Goal: Task Accomplishment & Management: Manage account settings

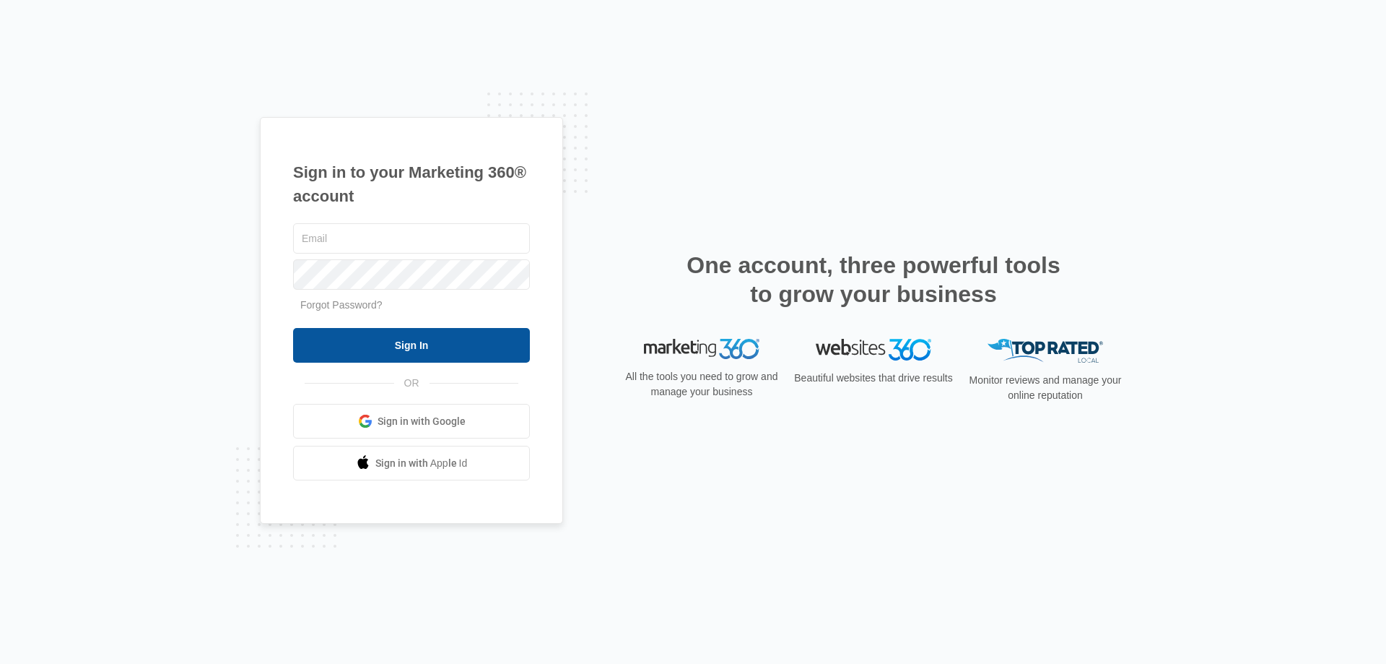
type input "[EMAIL_ADDRESS][DOMAIN_NAME]"
click at [412, 337] on input "Sign In" at bounding box center [411, 345] width 237 height 35
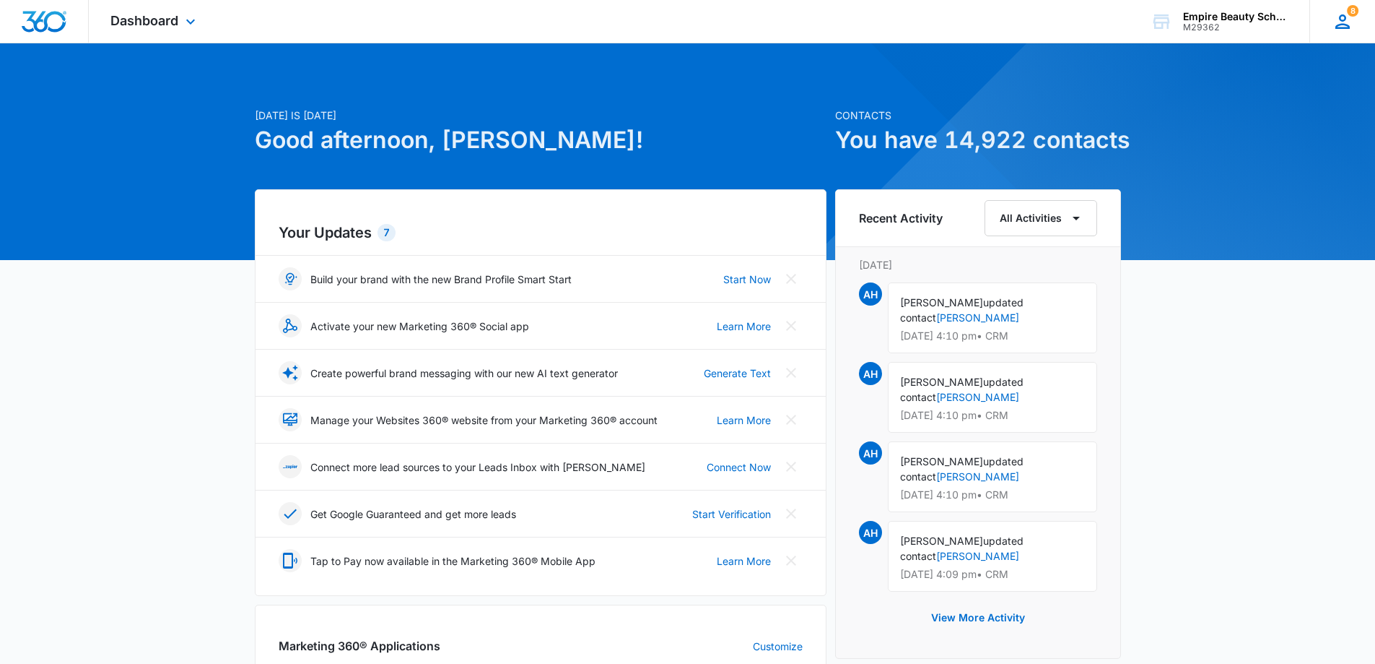
click at [1346, 20] on icon at bounding box center [1343, 22] width 22 height 22
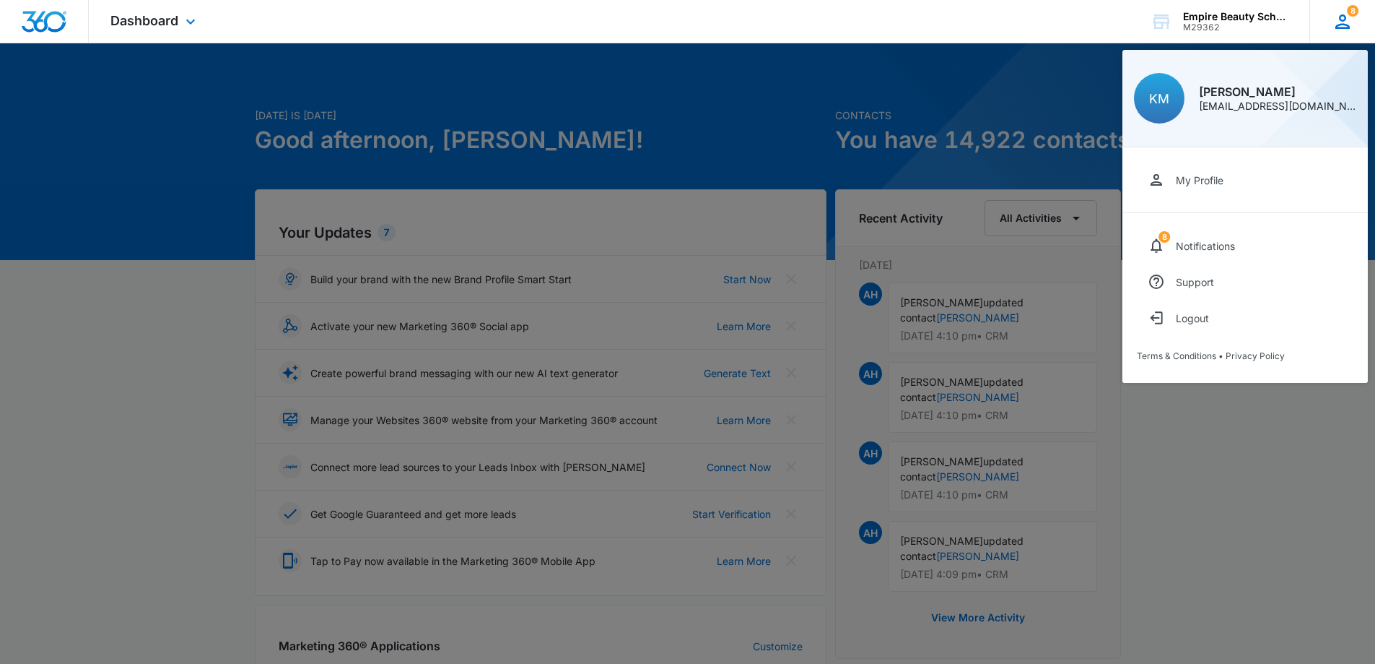
click at [1352, 108] on div "kmaleski@empirebeautyschools.com" at bounding box center [1277, 106] width 157 height 10
click at [1240, 176] on link "My Profile" at bounding box center [1245, 180] width 217 height 36
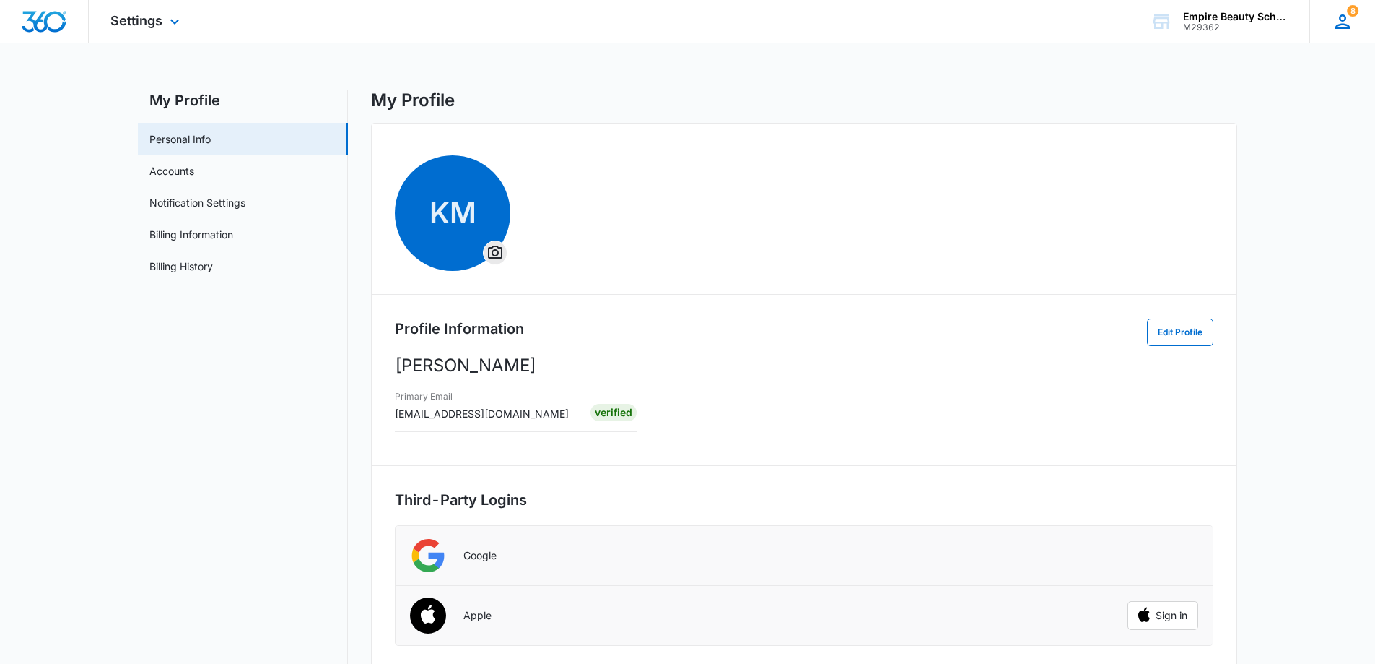
click at [1347, 35] on div "8 KM Kate Maleski kmaleski@empirebeautyschools.com My Profile 8 Notifications S…" at bounding box center [1343, 21] width 66 height 43
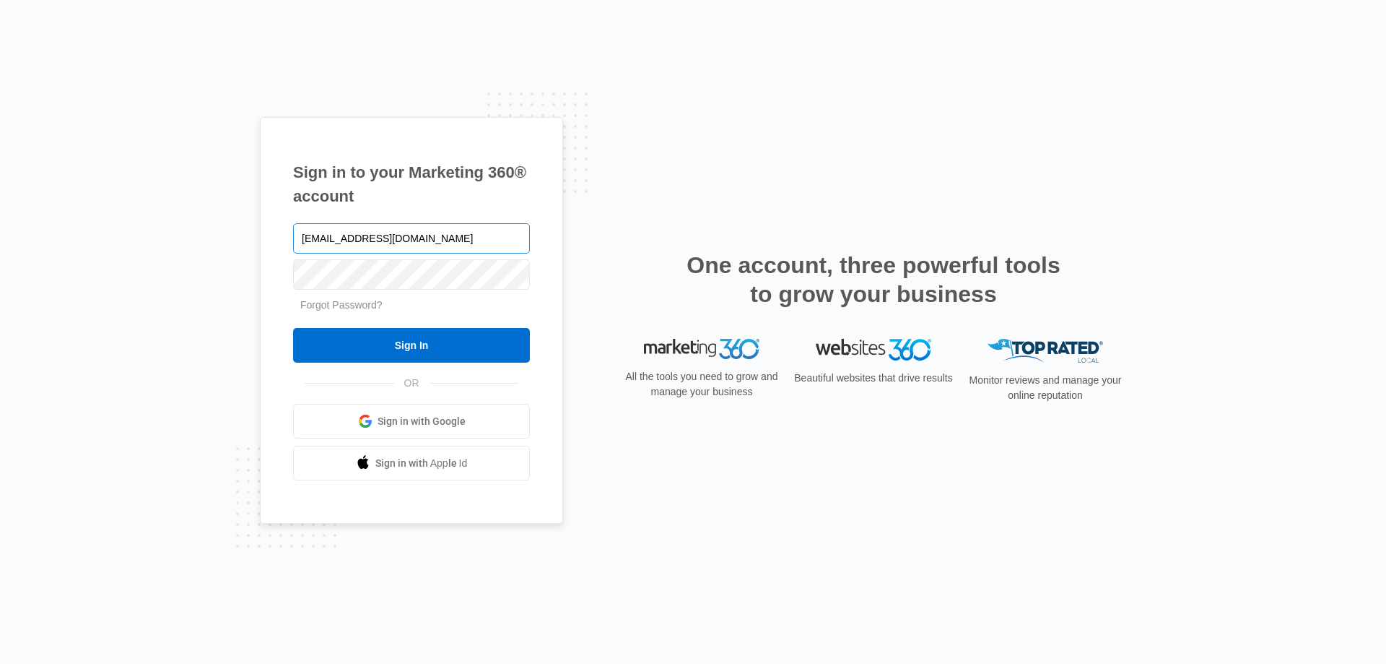
click at [505, 240] on input "[EMAIL_ADDRESS][DOMAIN_NAME]" at bounding box center [411, 238] width 237 height 30
click at [340, 241] on input "[EMAIL_ADDRESS][DOMAIN_NAME]" at bounding box center [411, 238] width 237 height 30
click at [513, 239] on input "cbarton@empirebeautyschools.com" at bounding box center [411, 238] width 237 height 30
type input "cbarton@empirebeautyschools.comCmb10281"
click at [293, 328] on input "Sign In" at bounding box center [411, 345] width 237 height 35
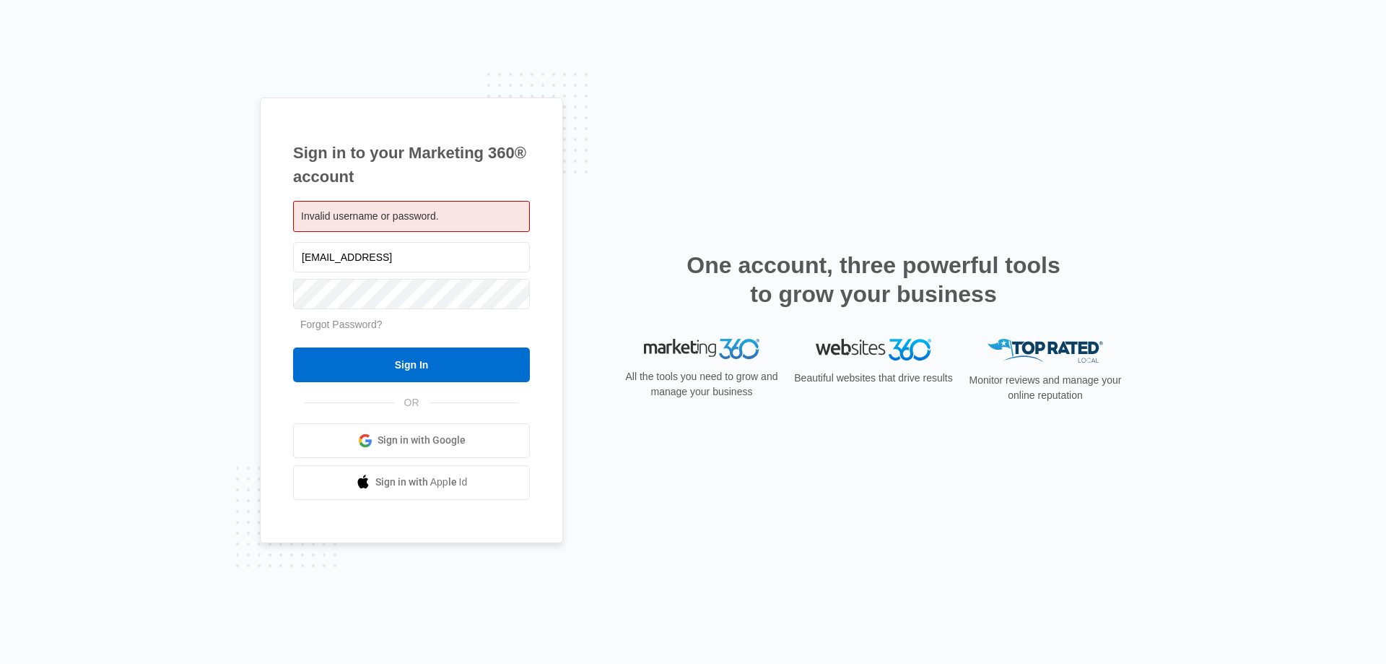
click at [473, 285] on form "cbarton@empirebeautyschools.comCmb10281 Forgot Password? Sign In" at bounding box center [411, 310] width 237 height 143
click at [467, 217] on div "Invalid username or password." at bounding box center [411, 216] width 237 height 31
click at [451, 216] on div "Invalid username or password." at bounding box center [411, 216] width 237 height 31
click at [434, 214] on span "Invalid username or password." at bounding box center [370, 216] width 138 height 12
click at [293, 347] on input "Sign In" at bounding box center [411, 364] width 237 height 35
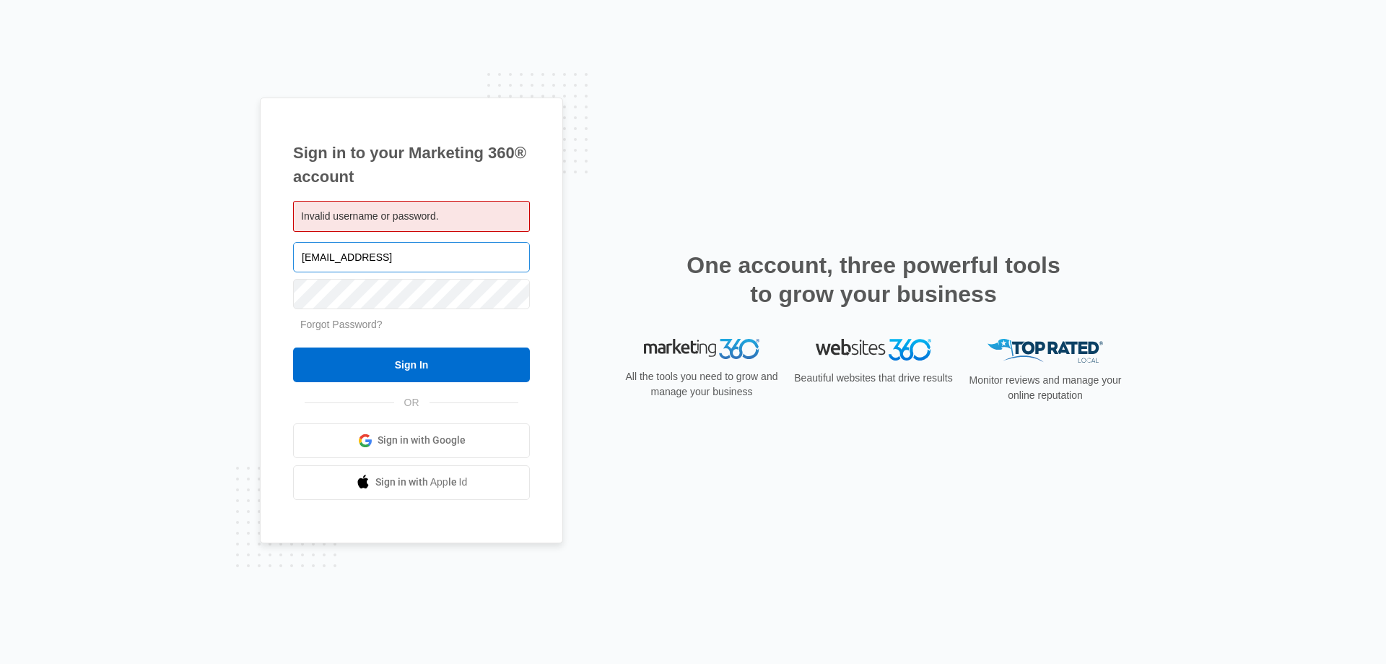
click at [517, 258] on input "[EMAIL_ADDRESS]" at bounding box center [411, 257] width 237 height 30
type input "[EMAIL_ADDRESS][DOMAIN_NAME]"
click at [293, 347] on input "Sign In" at bounding box center [411, 364] width 237 height 35
click at [436, 258] on input "cbarton@empirebeautyschool.com" at bounding box center [411, 257] width 237 height 30
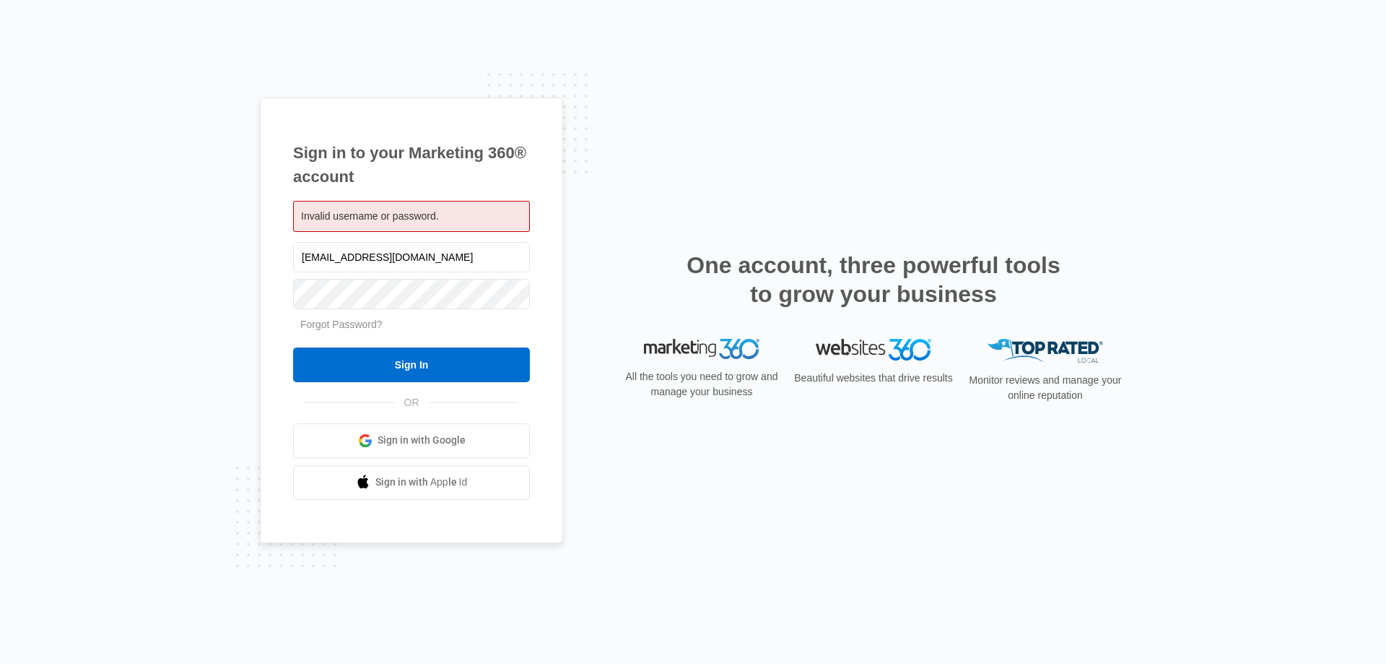
type input "[EMAIL_ADDRESS][DOMAIN_NAME]"
click at [293, 347] on input "Sign In" at bounding box center [411, 364] width 237 height 35
click at [497, 269] on input "cbarton@empirebeautyschools.com" at bounding box center [411, 257] width 237 height 30
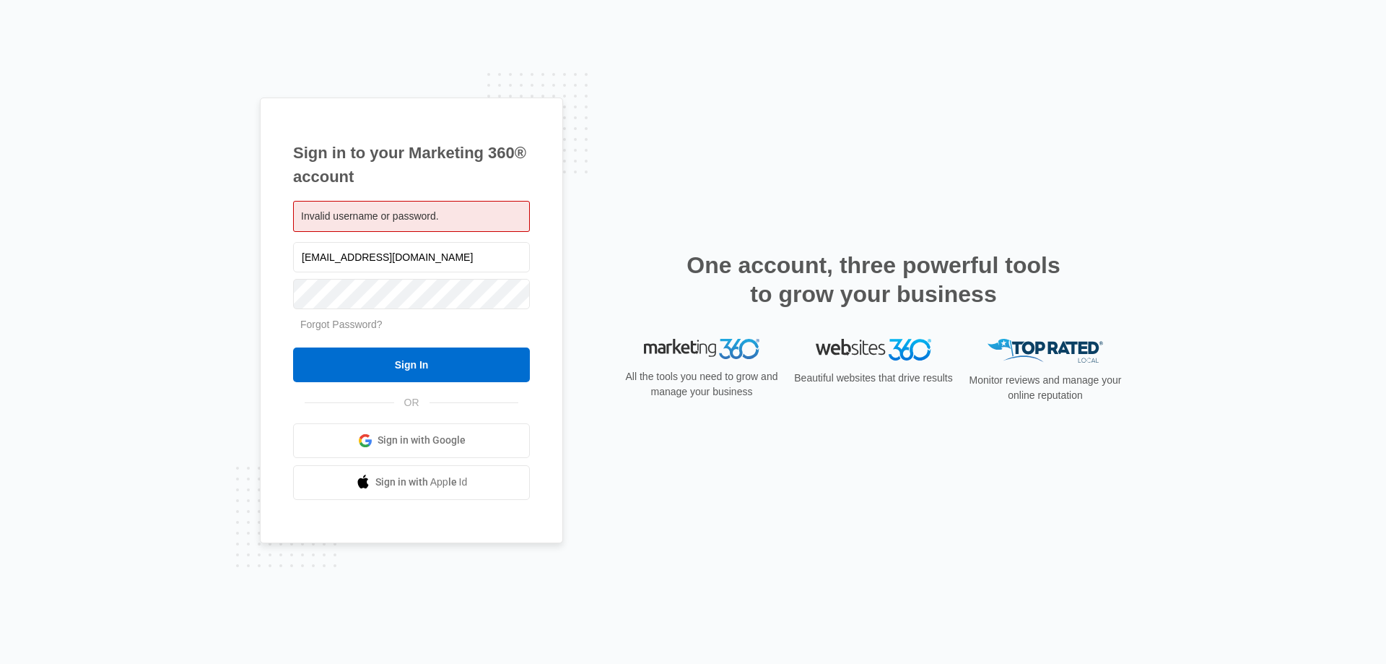
type input "[EMAIL_ADDRESS][DOMAIN_NAME]"
click at [417, 363] on input "Sign In" at bounding box center [411, 364] width 237 height 35
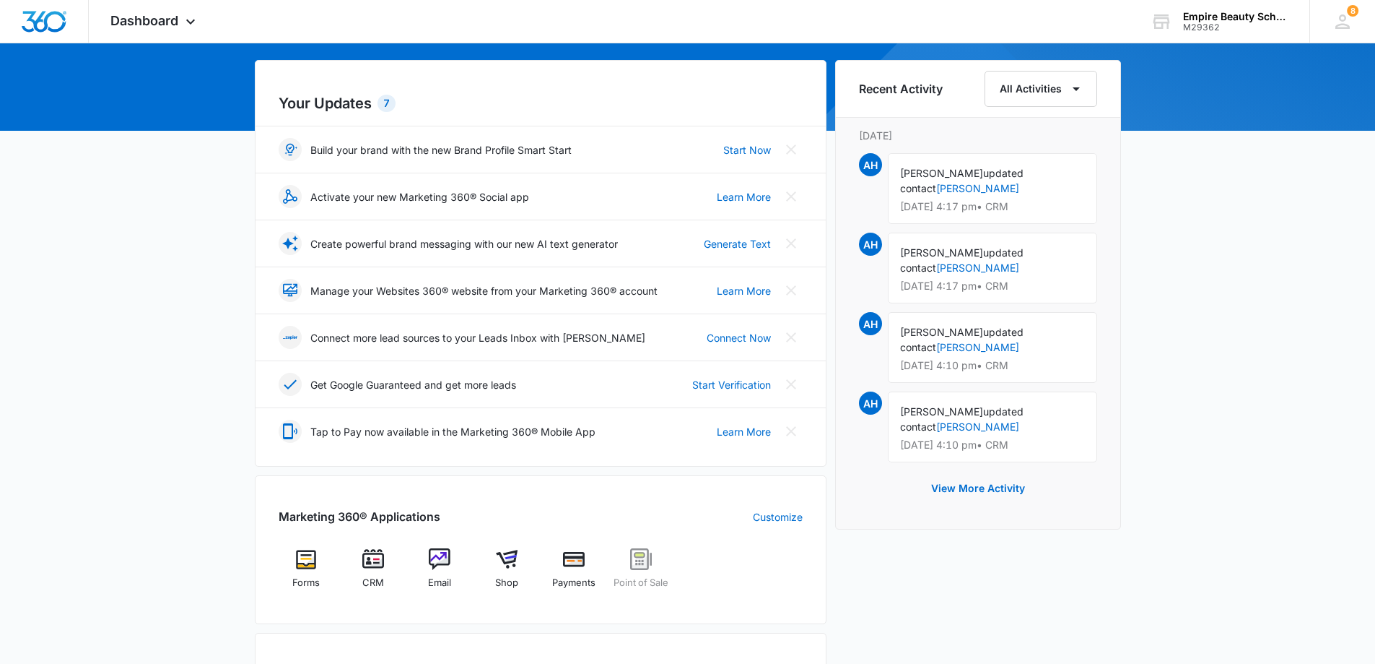
scroll to position [217, 0]
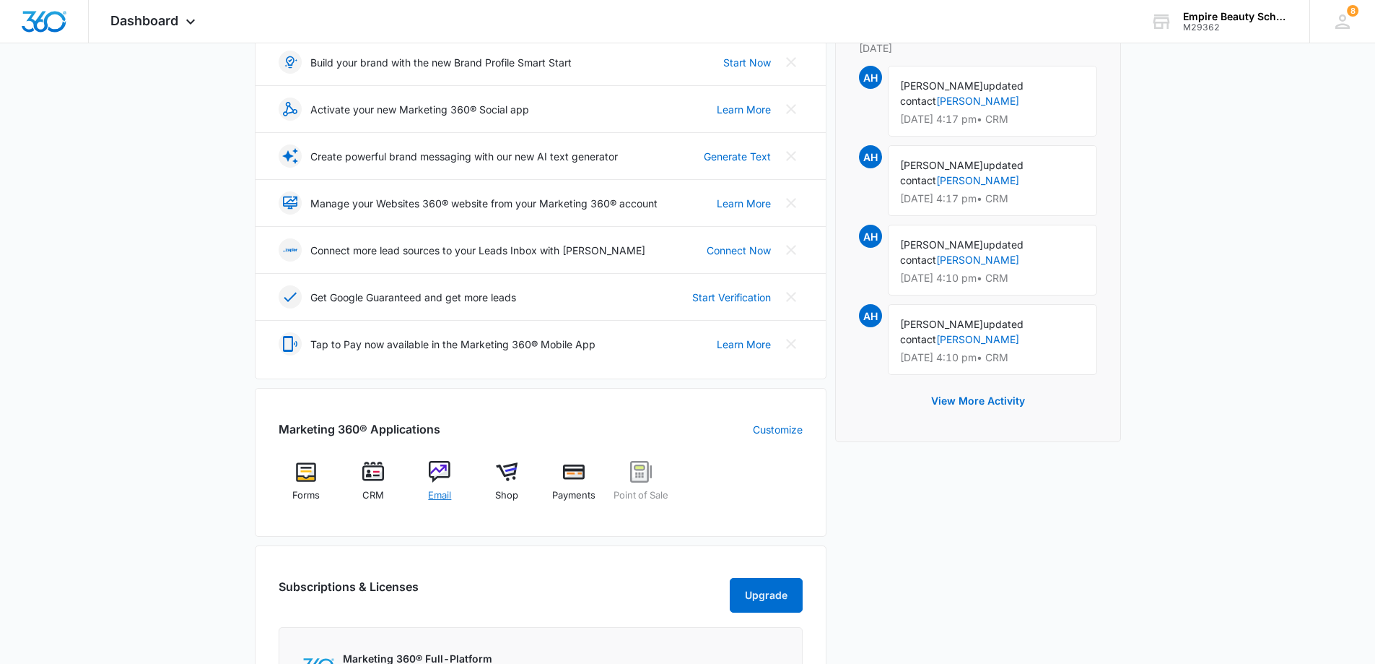
click at [436, 476] on img at bounding box center [440, 472] width 22 height 22
